Goal: Navigation & Orientation: Find specific page/section

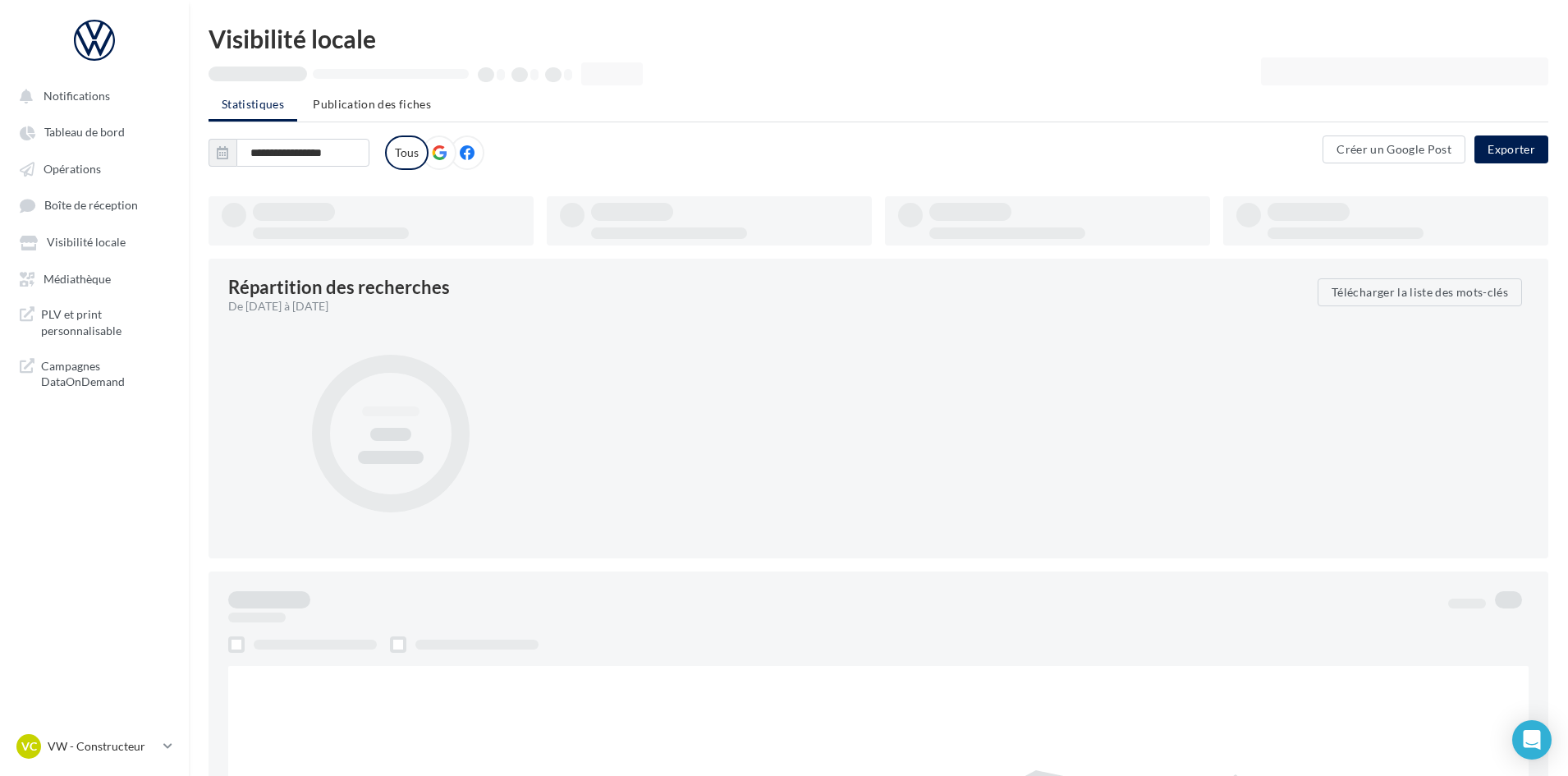
type input "**********"
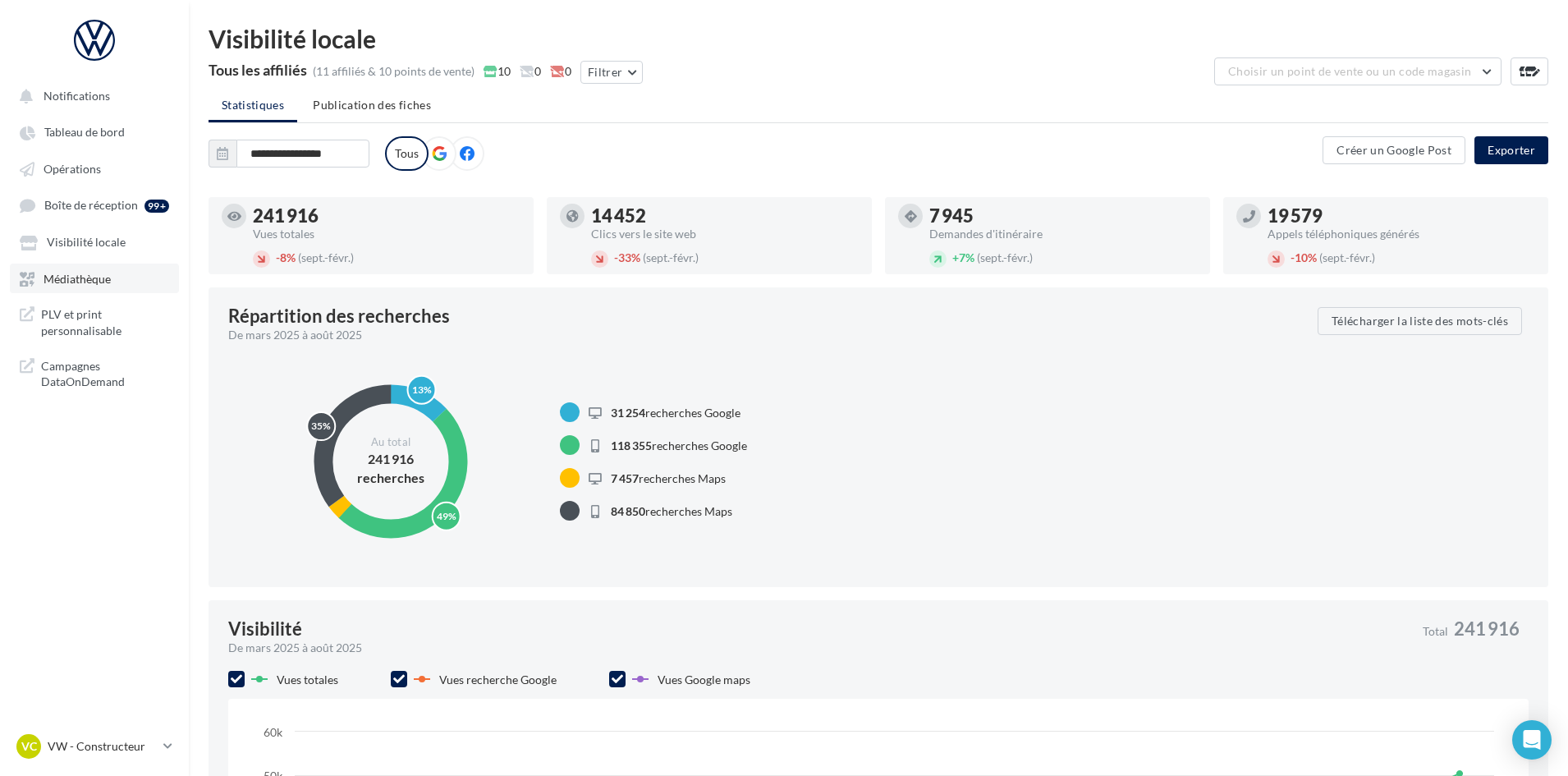
click at [116, 271] on link "Médiathèque" at bounding box center [94, 278] width 169 height 29
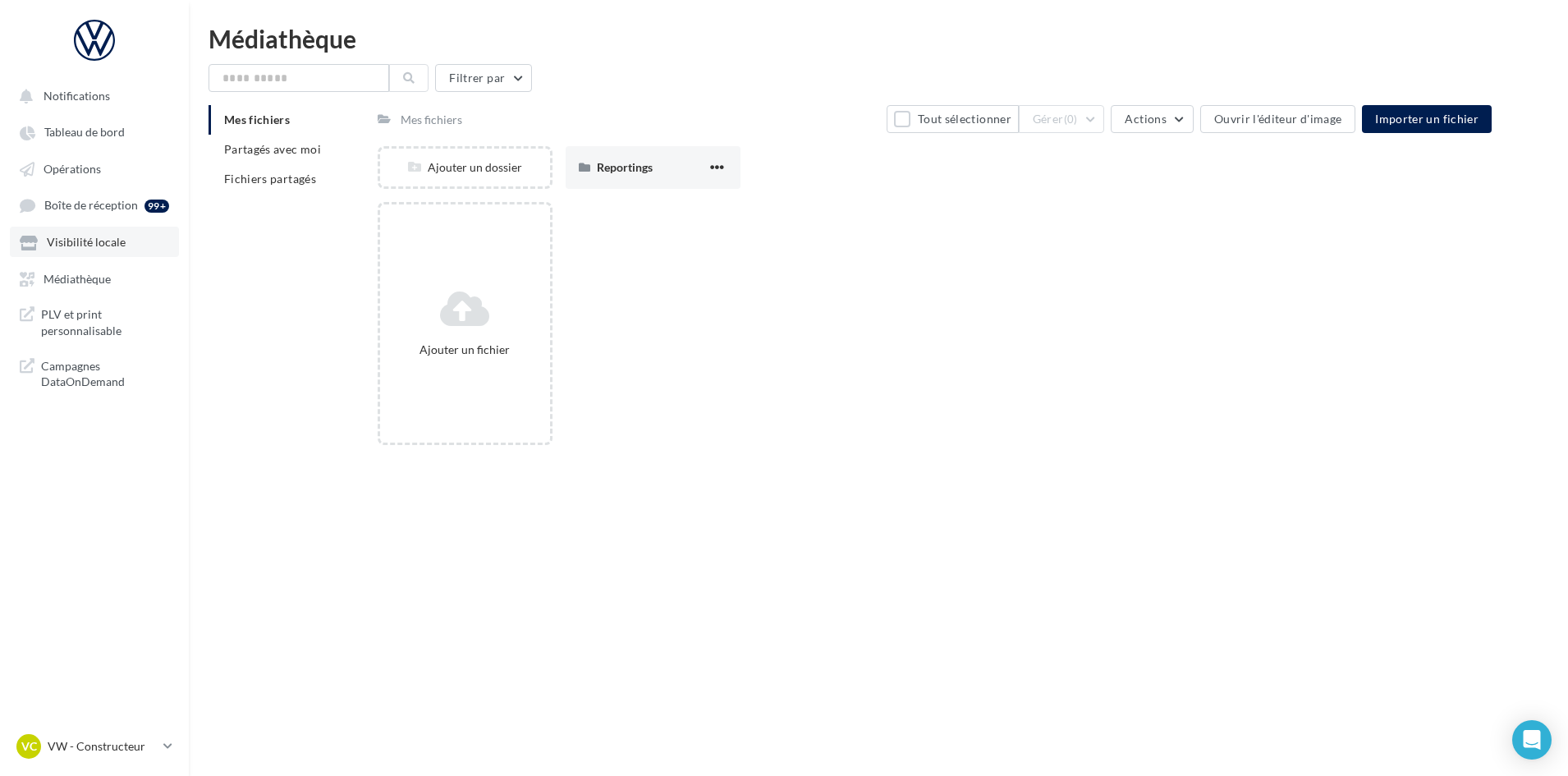
click at [109, 244] on span "Visibilité locale" at bounding box center [87, 243] width 79 height 14
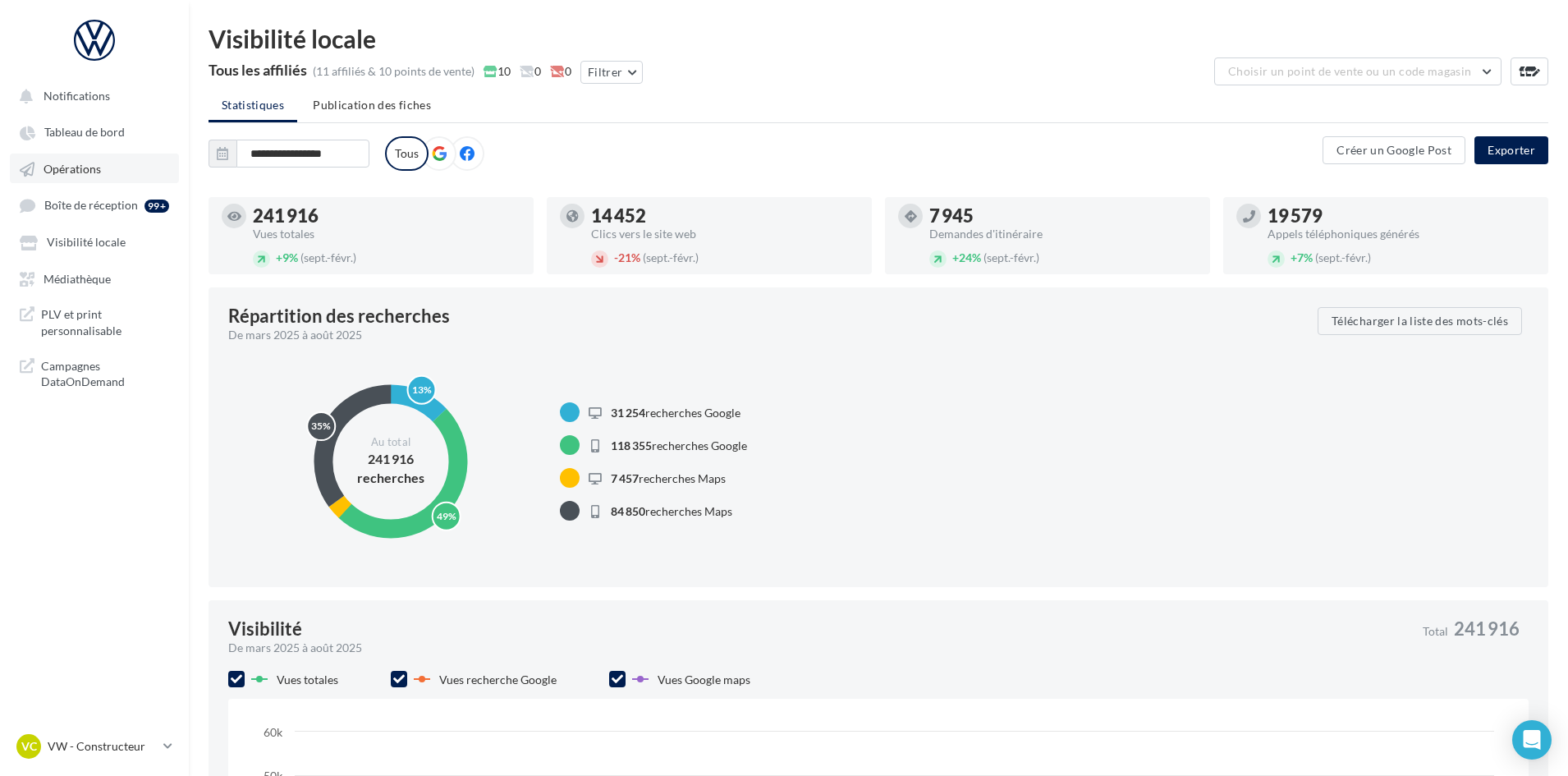
click at [110, 170] on link "Opérations" at bounding box center [94, 168] width 169 height 29
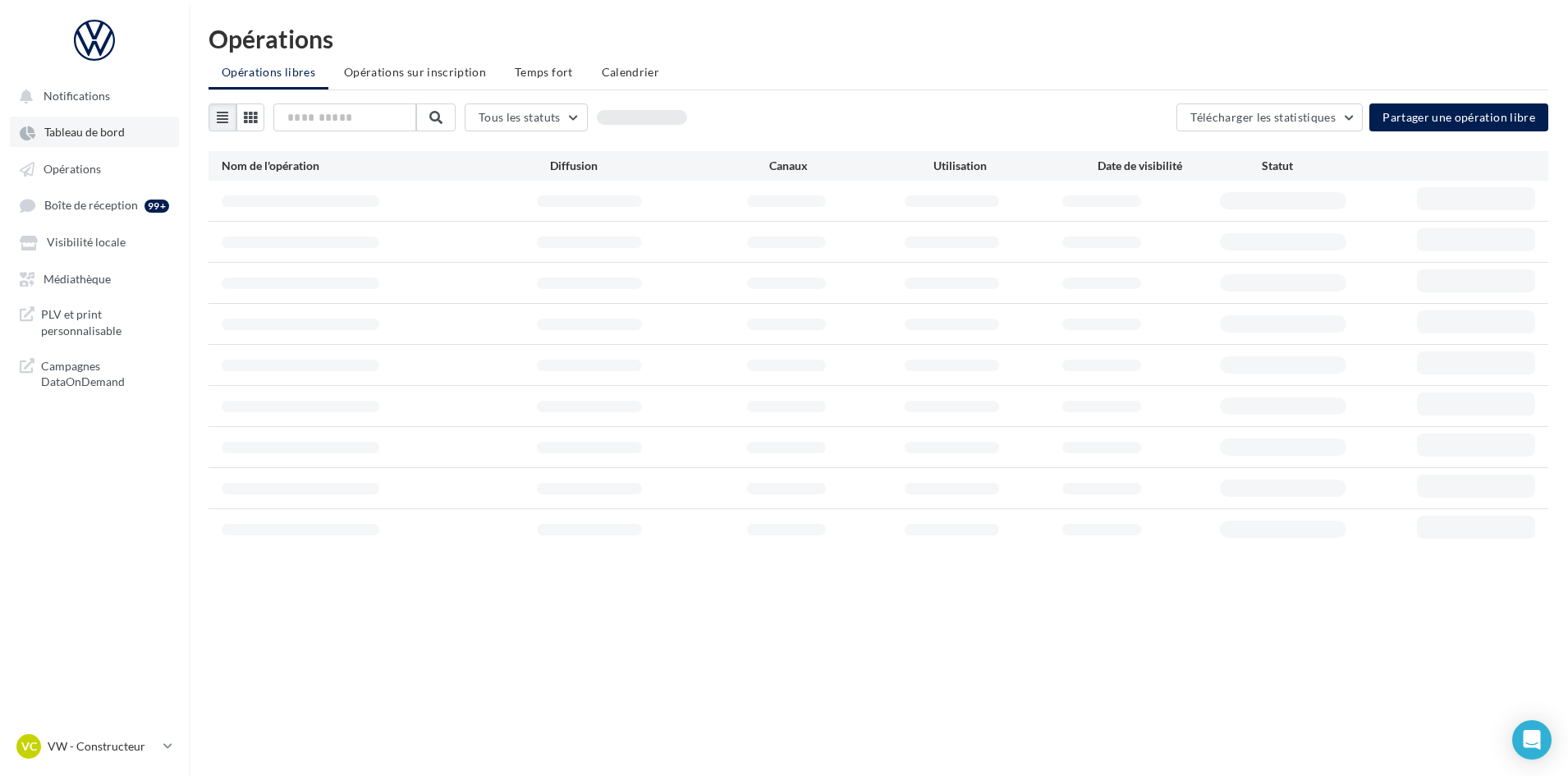
click at [118, 134] on span "Tableau de bord" at bounding box center [85, 133] width 81 height 14
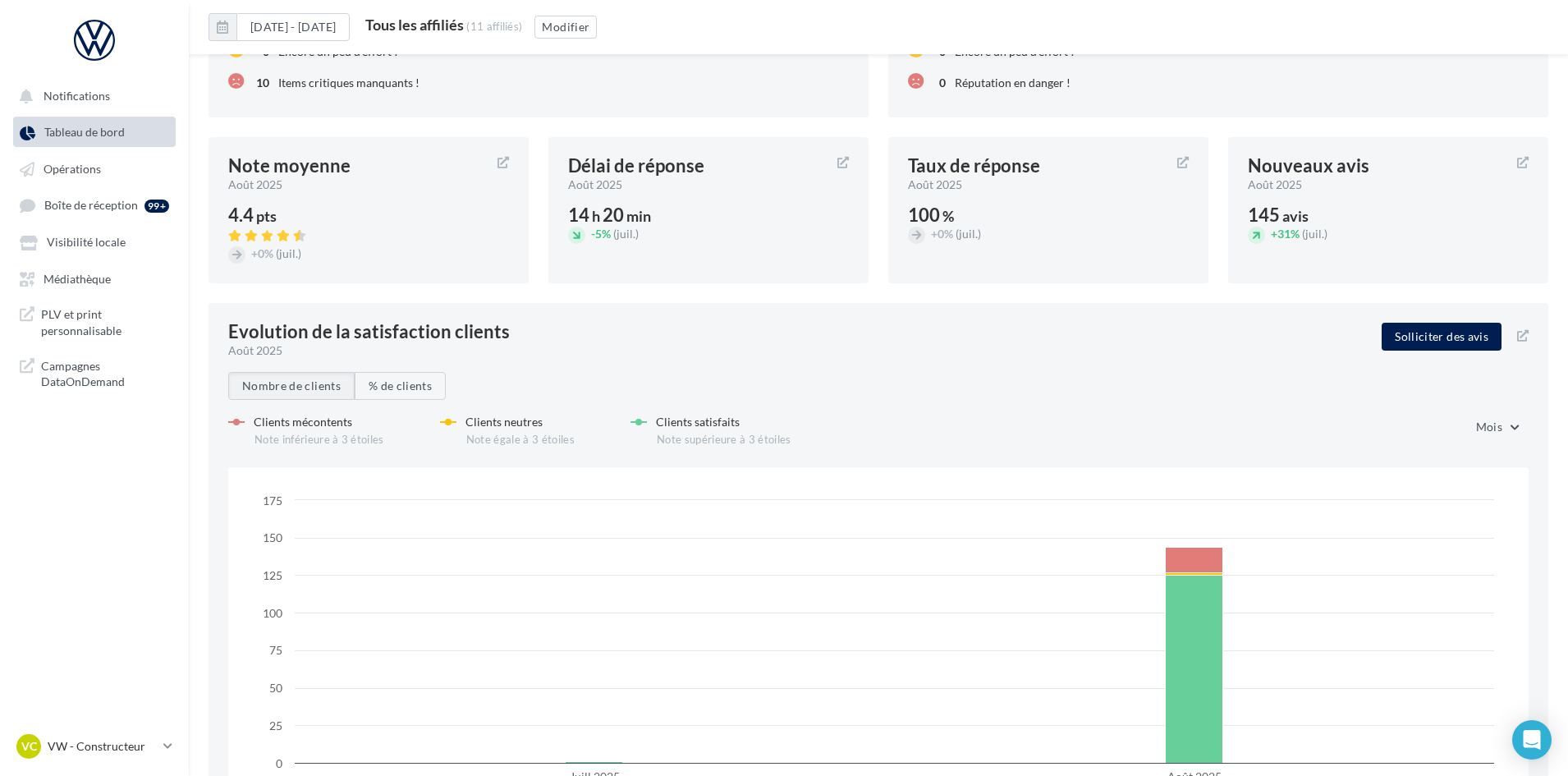
scroll to position [1838, 0]
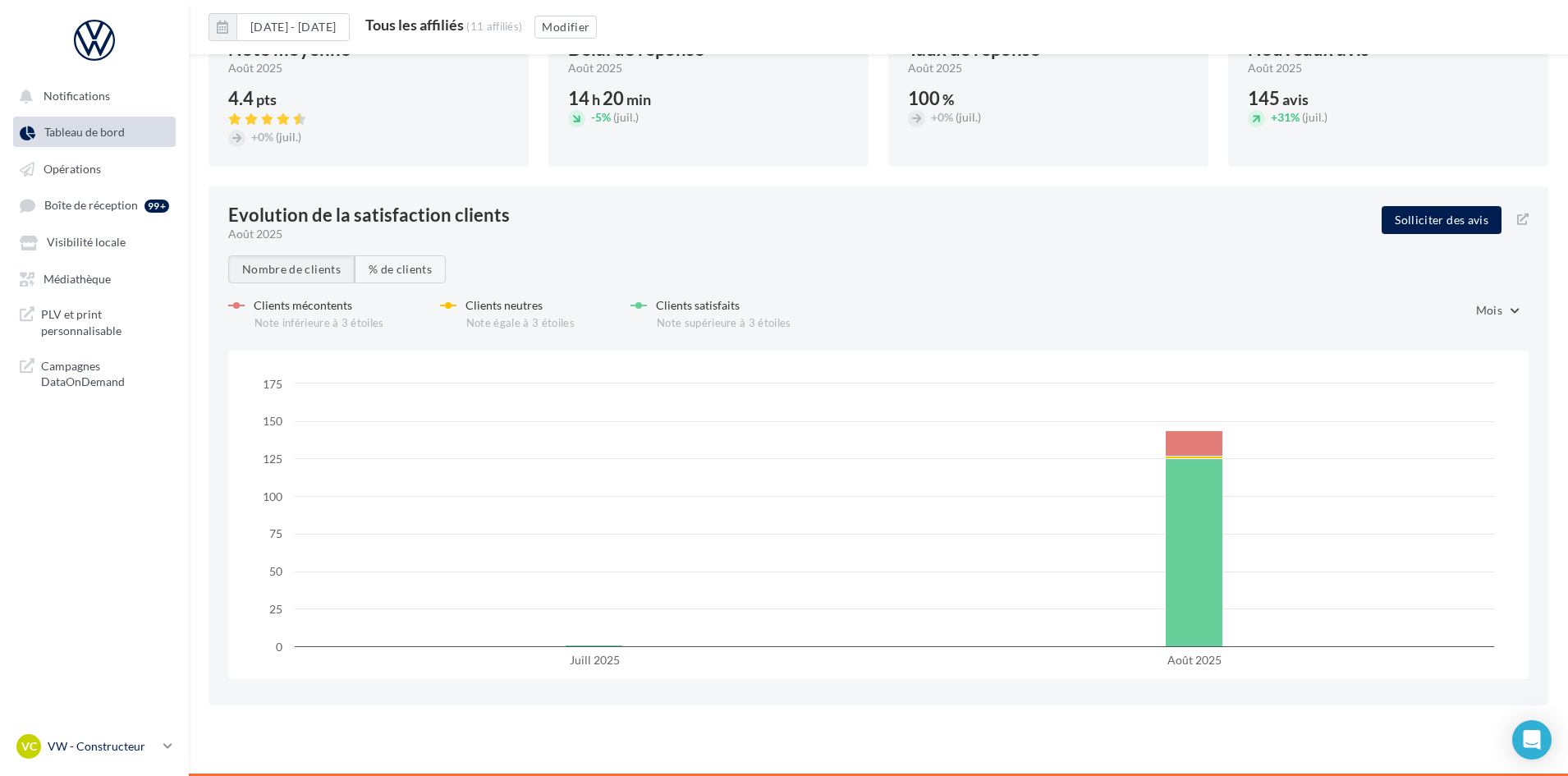
click at [84, 738] on p "VW - Constructeur" at bounding box center [102, 747] width 109 height 17
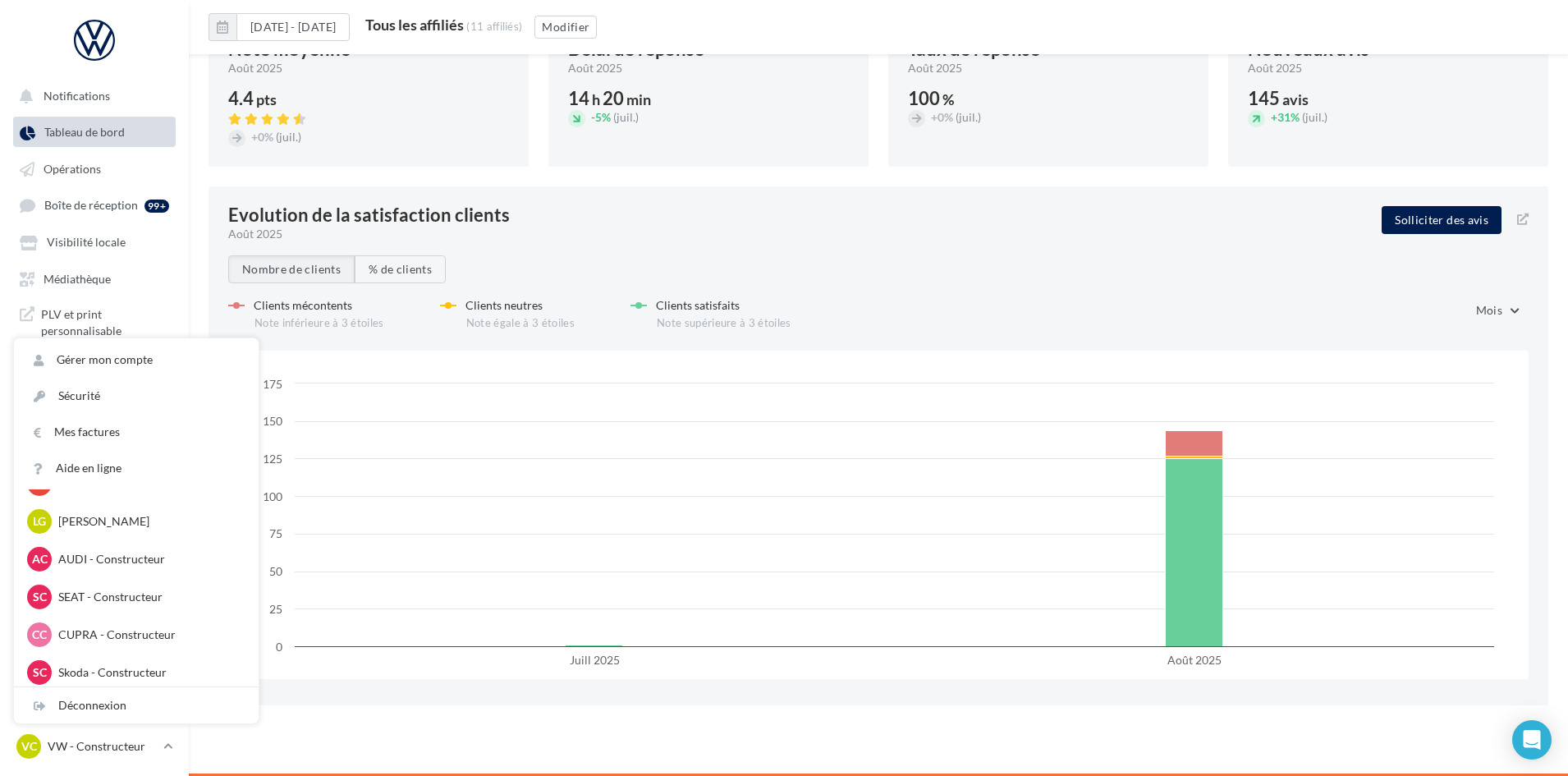
scroll to position [680, 0]
click at [109, 664] on p "Skoda - Constructeur" at bounding box center [148, 668] width 181 height 17
